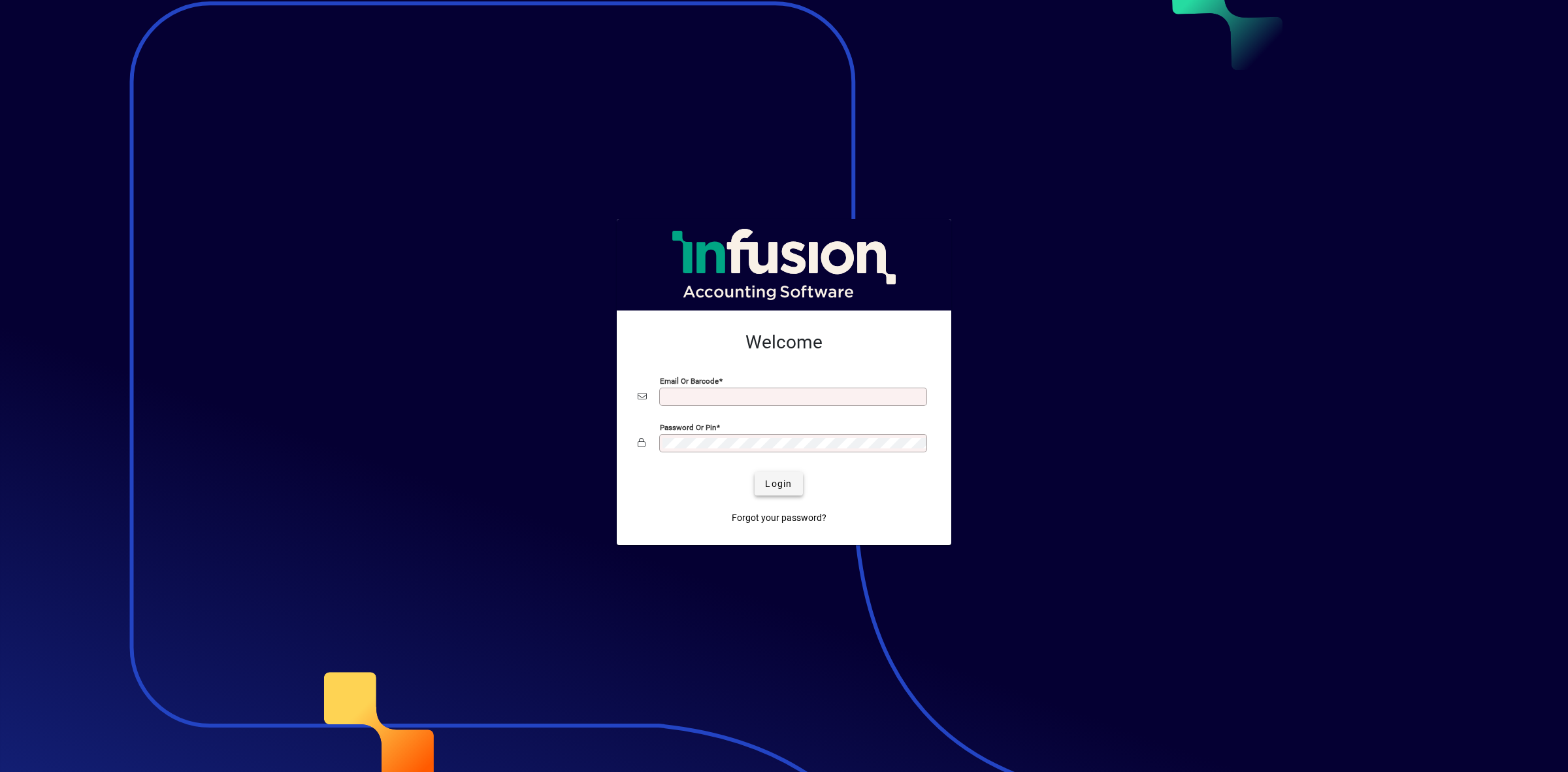
type input "**********"
click at [781, 488] on span "Login" at bounding box center [778, 484] width 27 height 13
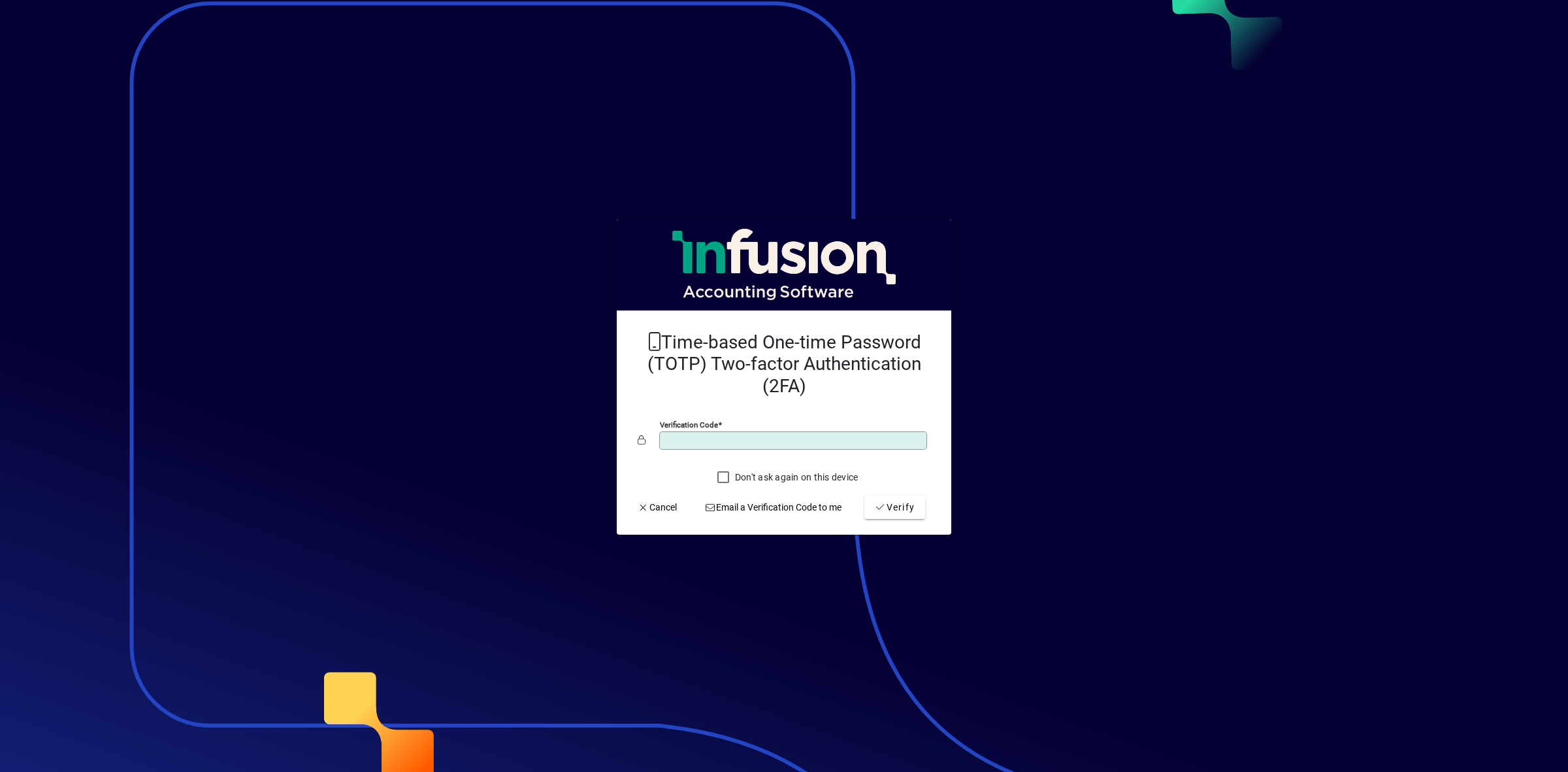
type input "******"
click at [864, 495] on button "Verify" at bounding box center [894, 507] width 60 height 24
